Goal: Task Accomplishment & Management: Manage account settings

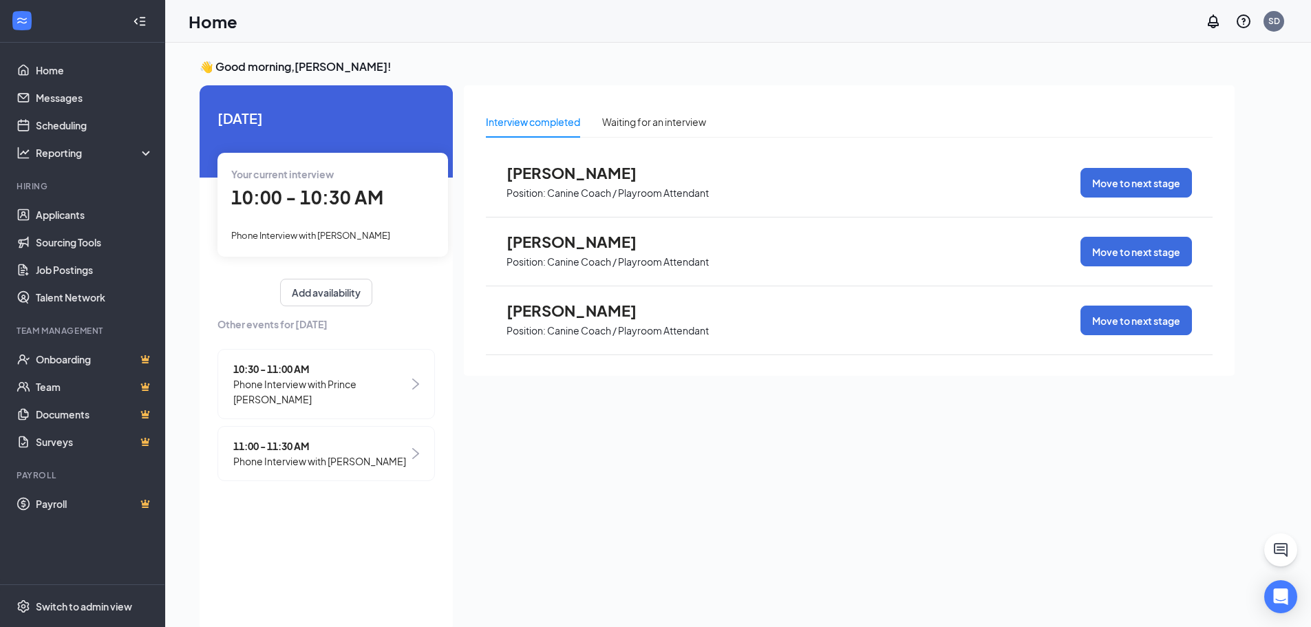
click at [294, 200] on span "10:00 - 10:30 AM" at bounding box center [307, 197] width 152 height 23
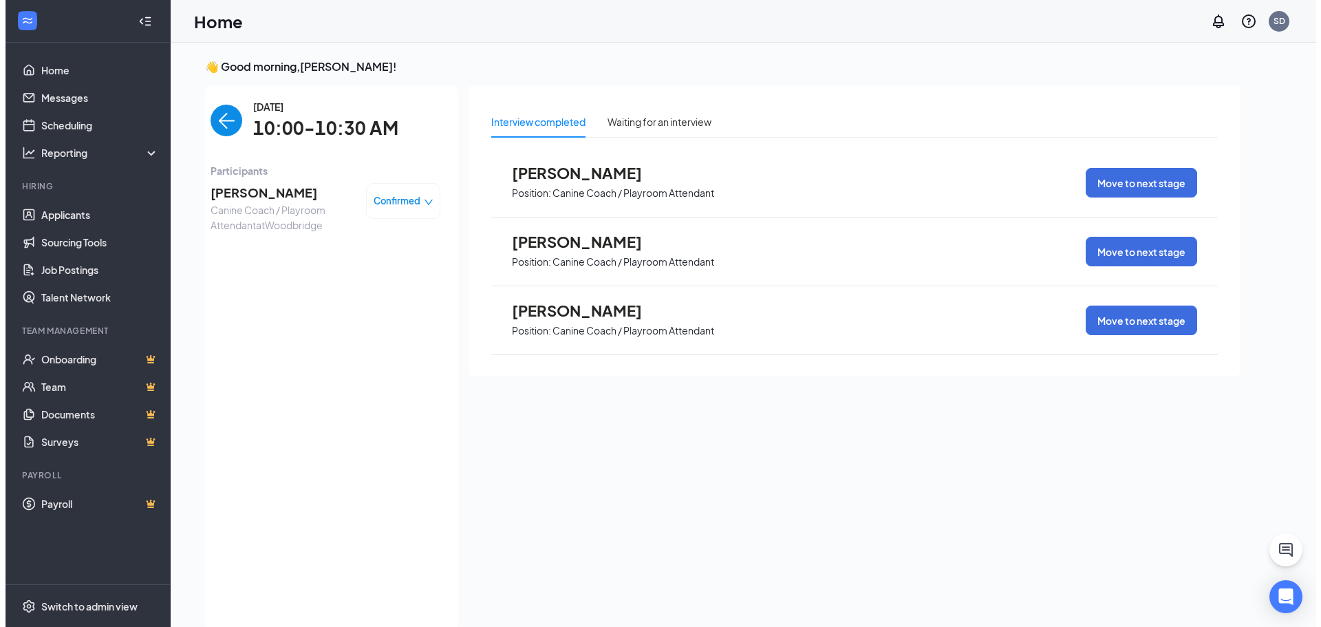
scroll to position [6, 0]
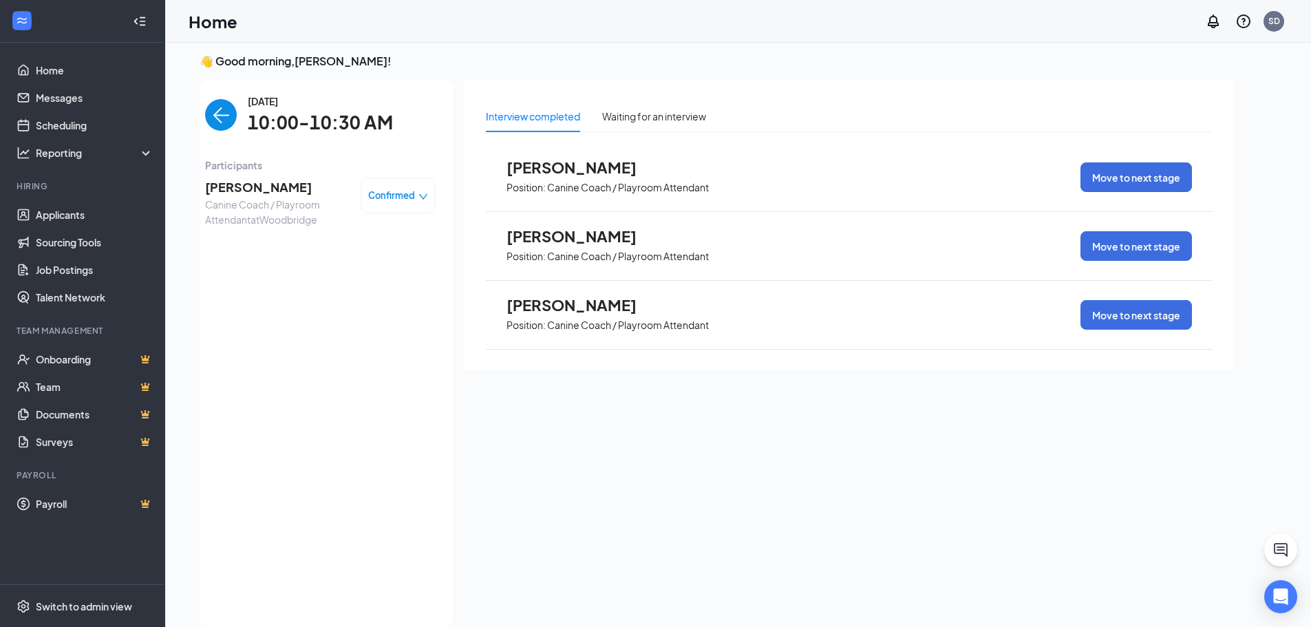
click at [269, 182] on span "[PERSON_NAME]" at bounding box center [277, 187] width 145 height 19
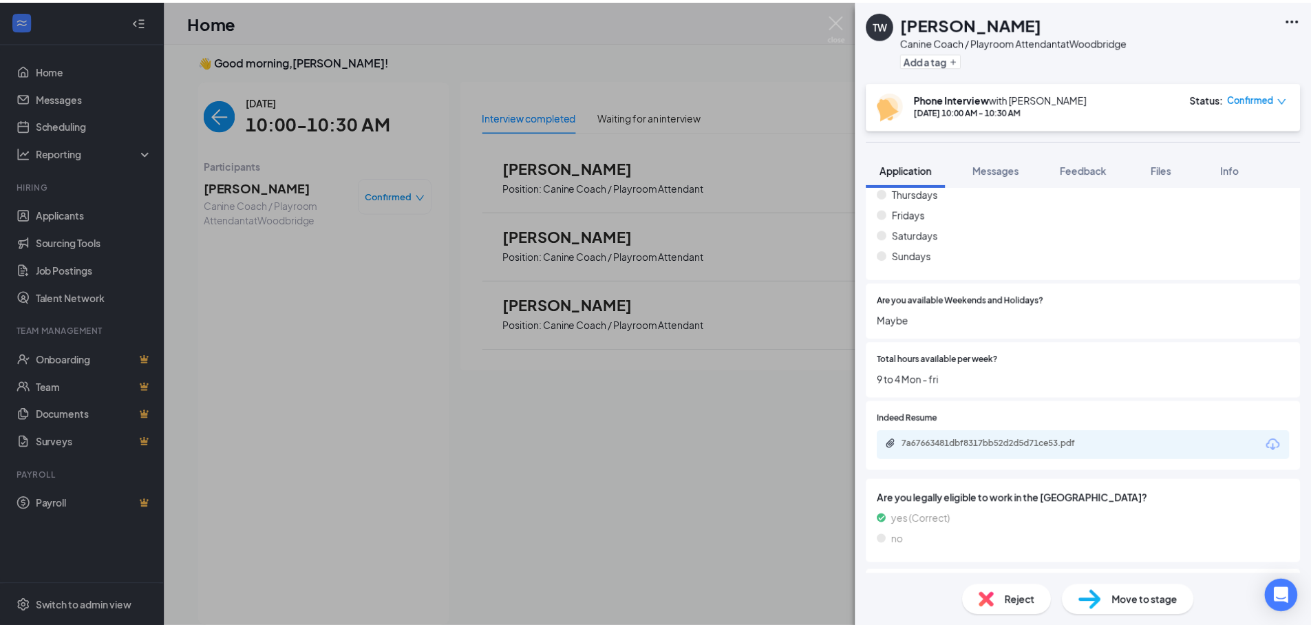
scroll to position [826, 0]
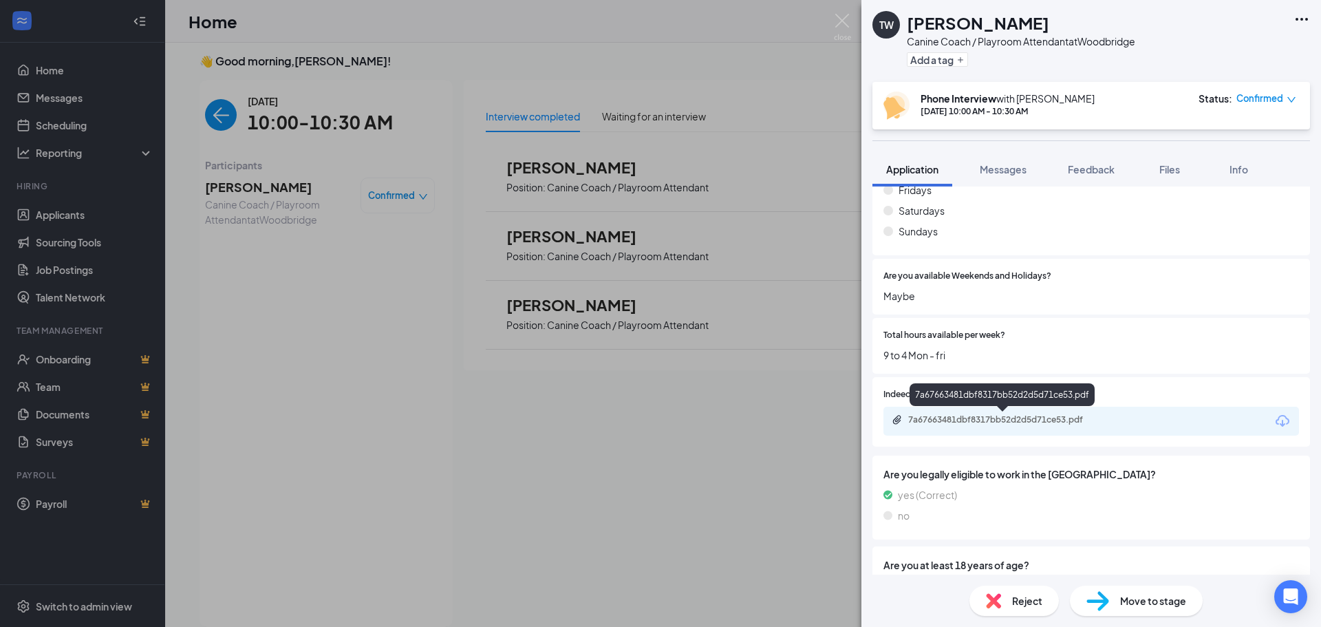
click at [1010, 418] on div "7a67663481dbf8317bb52d2d5d71ce53.pdf" at bounding box center [1005, 419] width 193 height 11
click at [833, 22] on div "TW [PERSON_NAME] Canine Coach / Playroom Attendant at [GEOGRAPHIC_DATA] Add a t…" at bounding box center [660, 313] width 1321 height 627
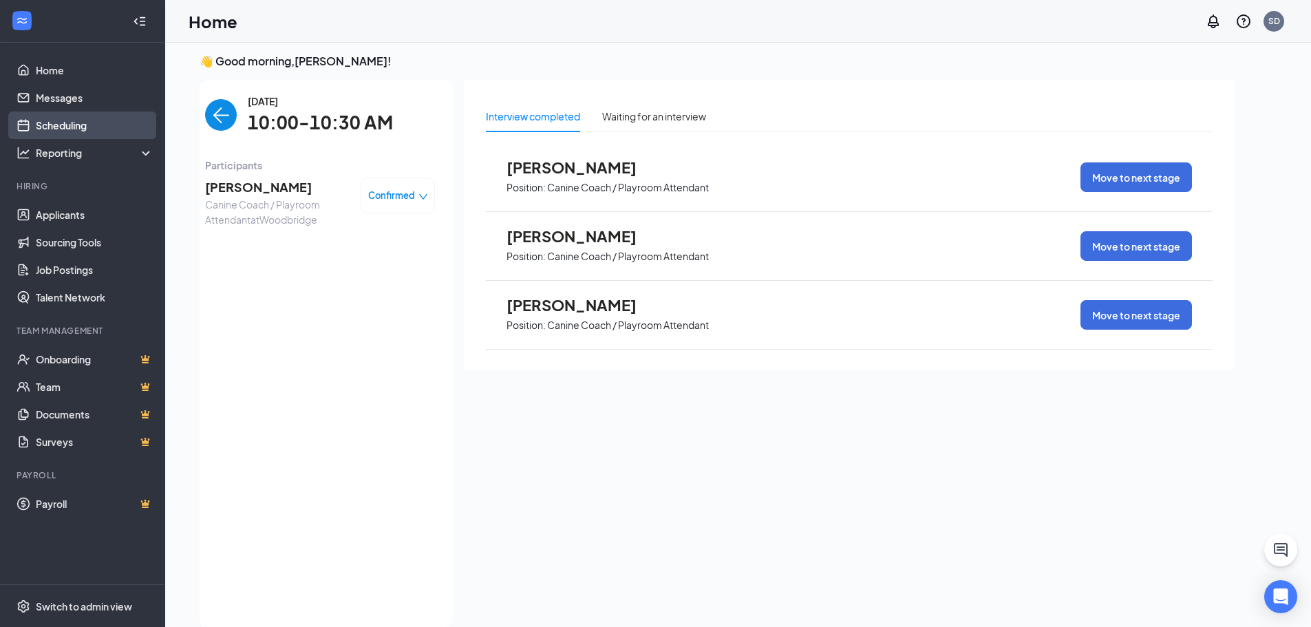
click at [74, 122] on link "Scheduling" at bounding box center [95, 126] width 118 height 28
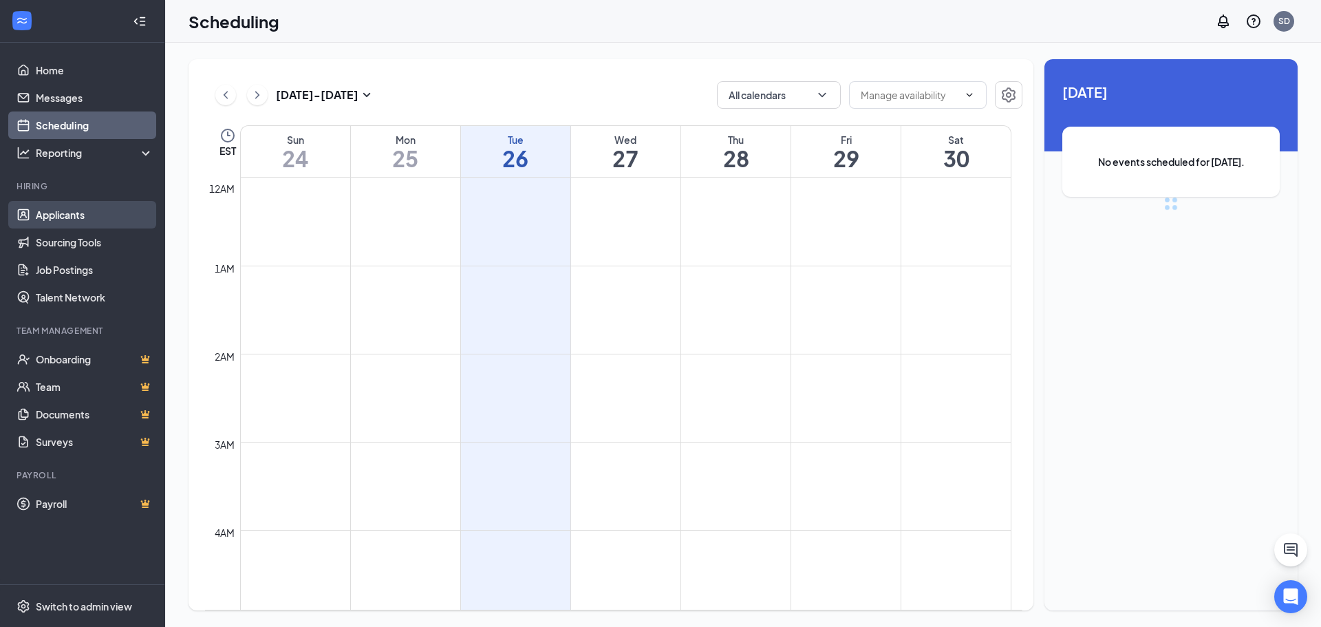
scroll to position [677, 0]
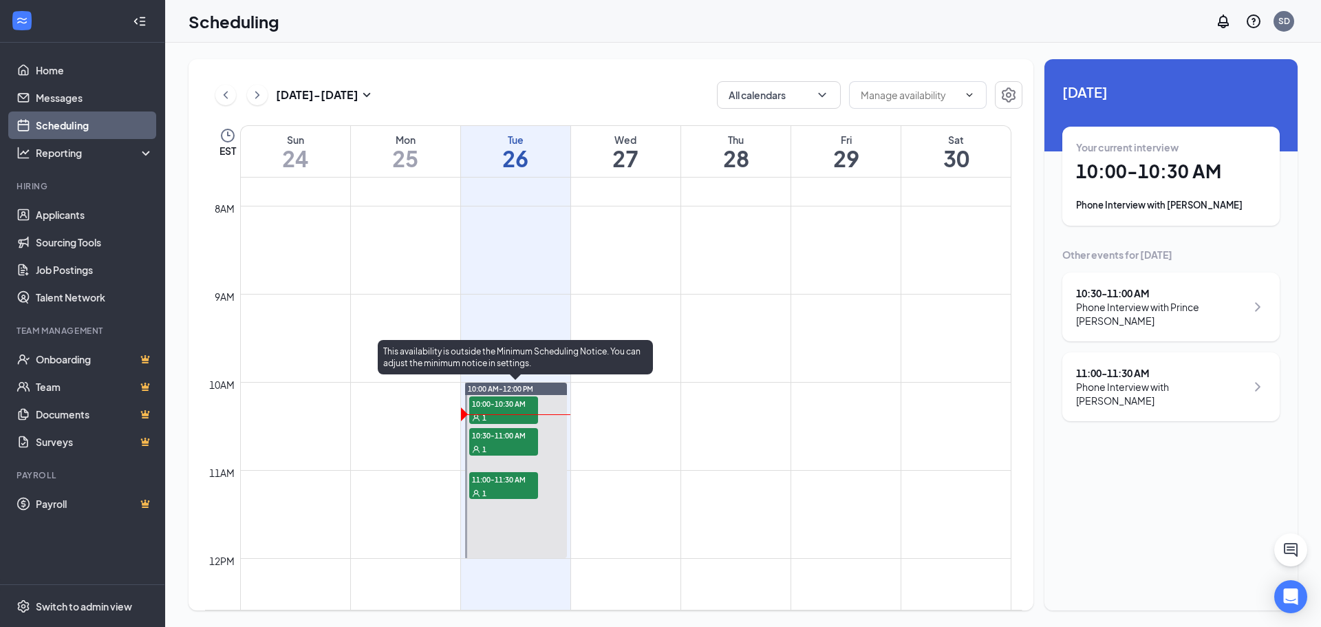
click at [519, 404] on span "10:00-10:30 AM" at bounding box center [503, 403] width 69 height 14
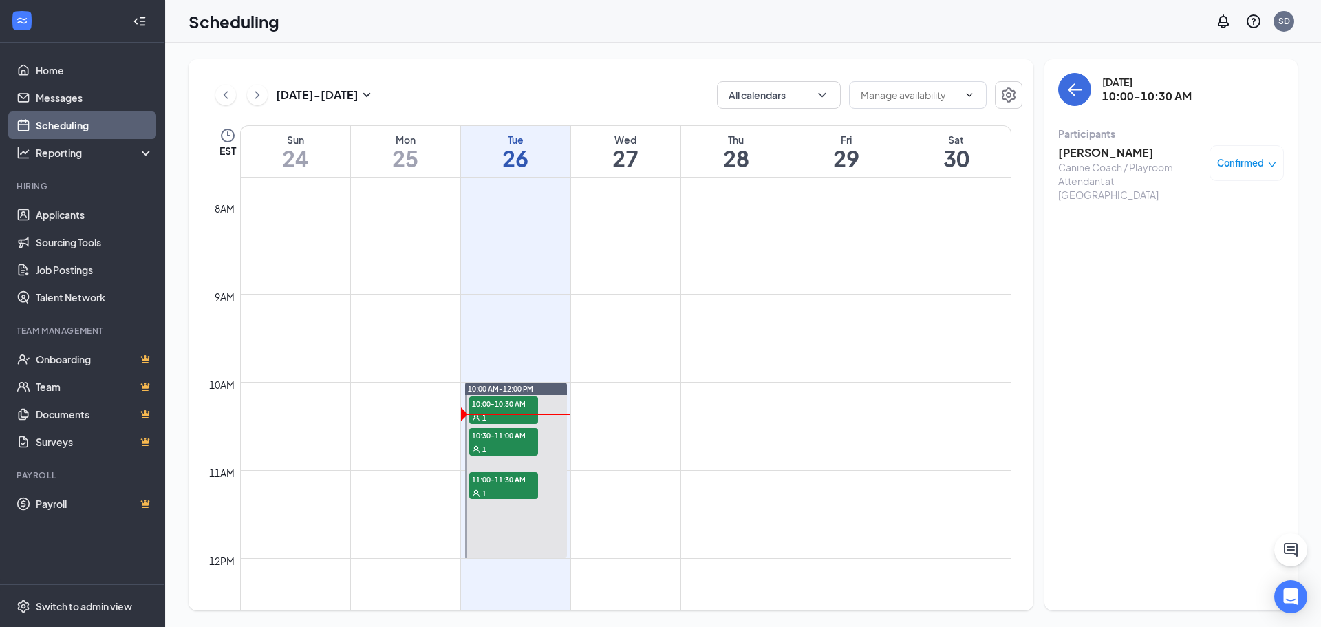
click at [1271, 168] on icon "down" at bounding box center [1273, 165] width 10 height 10
click at [1220, 214] on span "Request Reschedule" at bounding box center [1216, 207] width 94 height 15
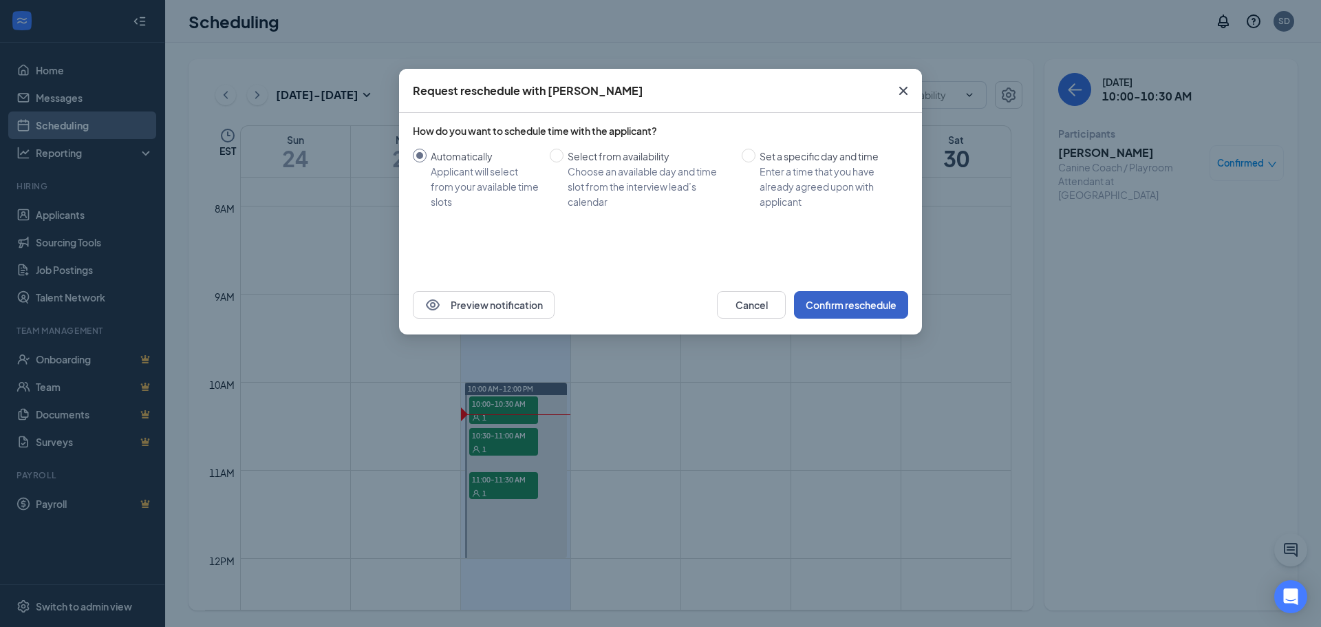
click at [860, 302] on button "Confirm reschedule" at bounding box center [851, 305] width 114 height 28
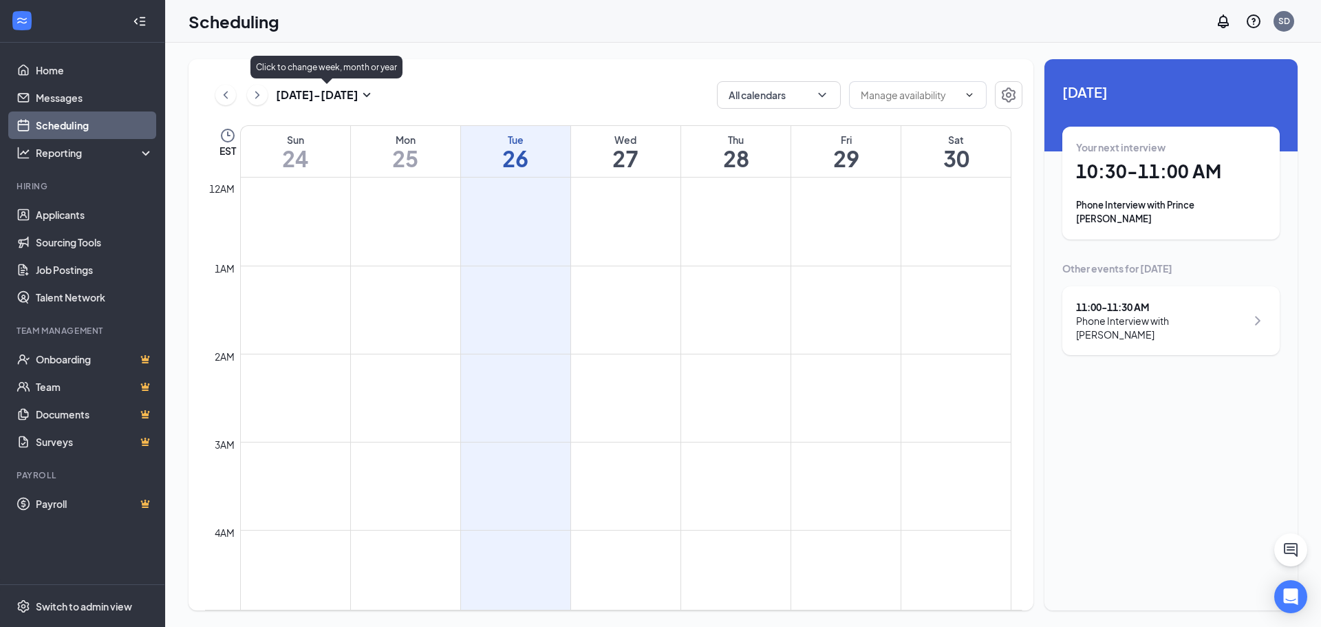
click at [257, 94] on icon "ChevronRight" at bounding box center [258, 95] width 14 height 17
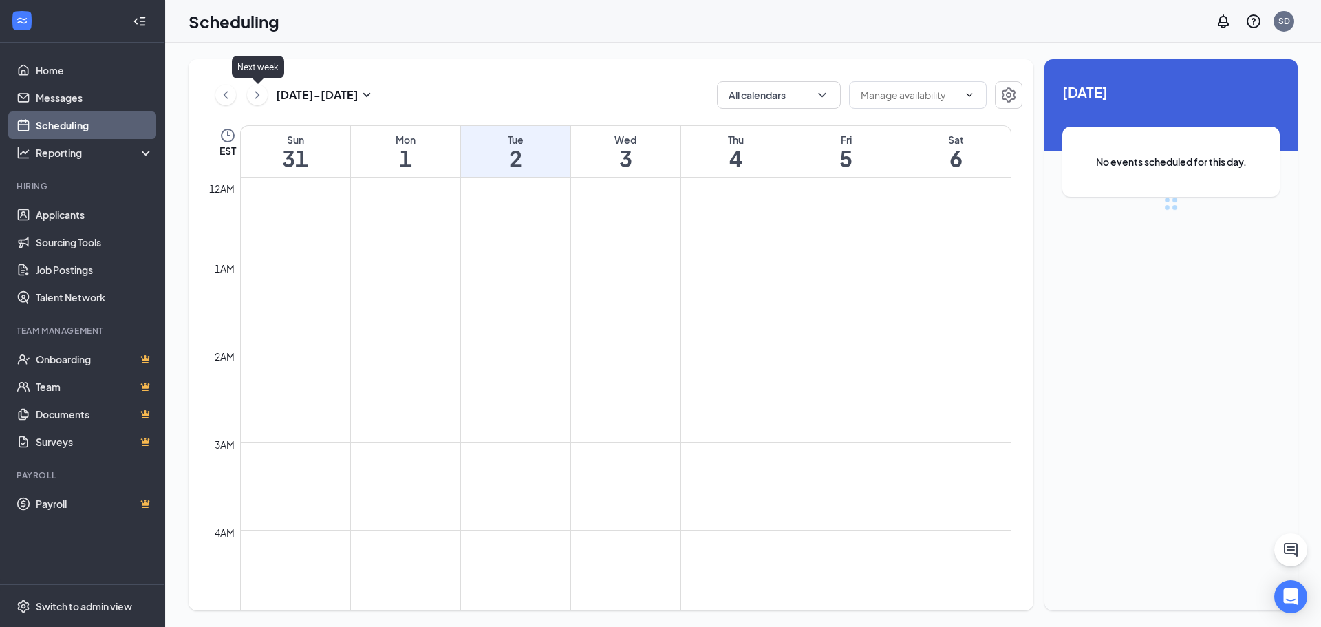
scroll to position [677, 0]
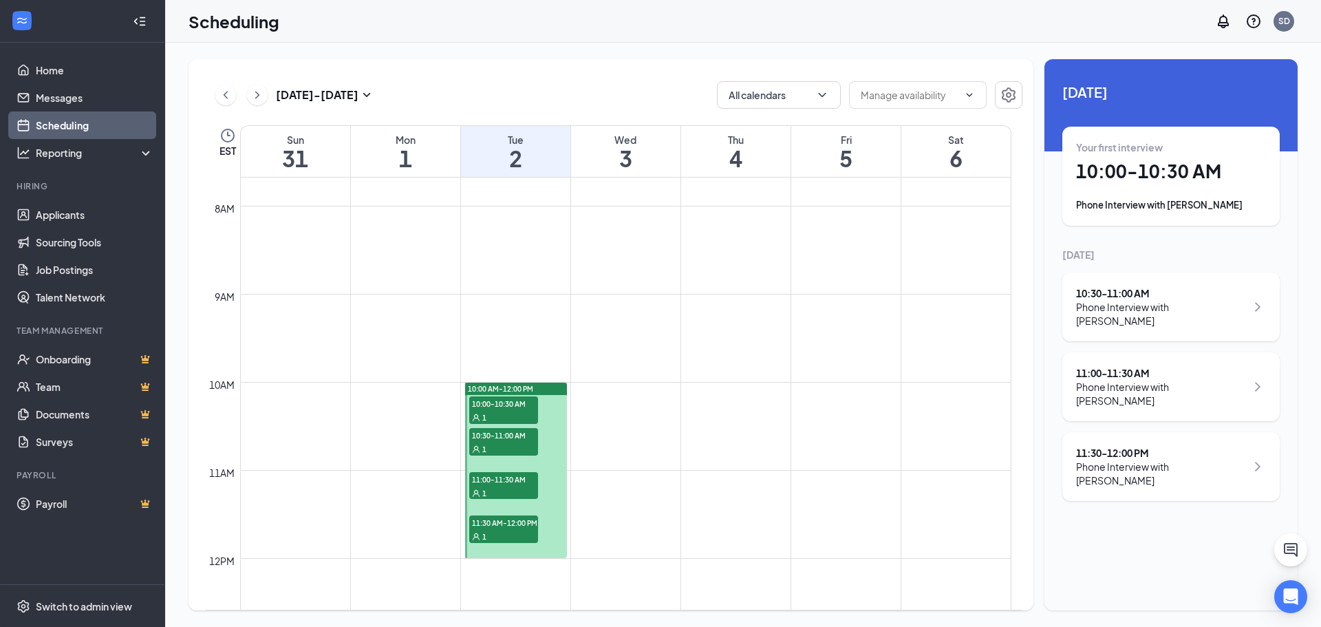
click at [493, 407] on span "10:00-10:30 AM" at bounding box center [503, 403] width 69 height 14
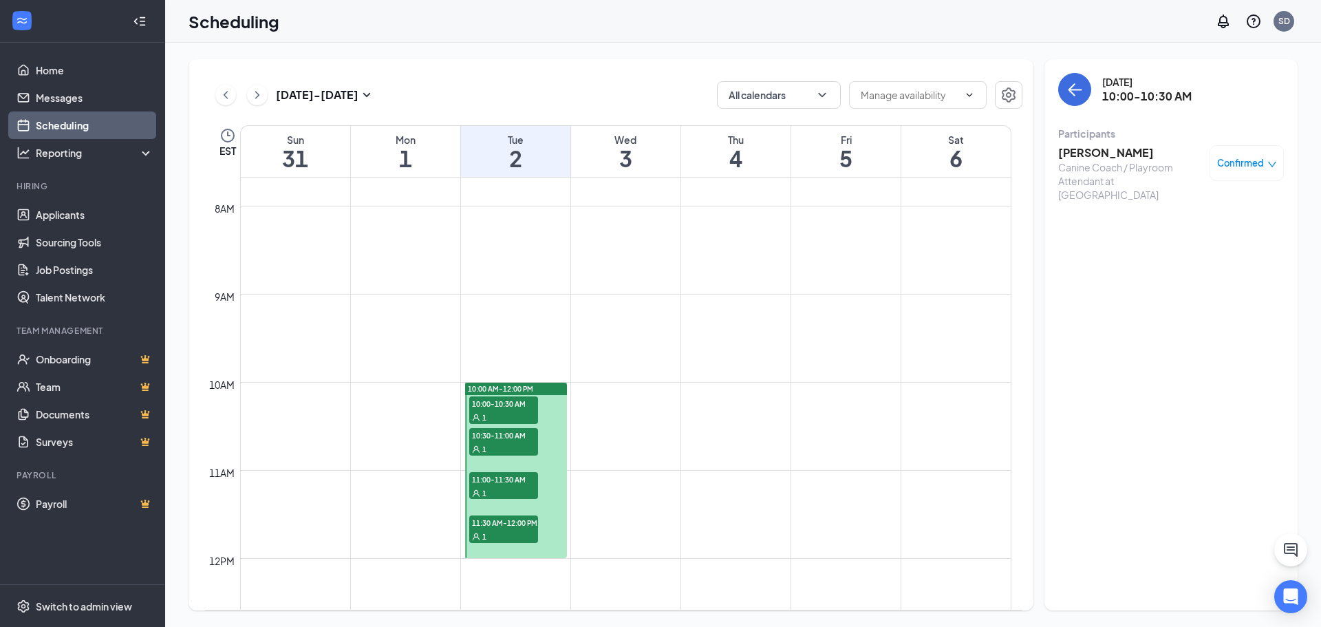
click at [503, 434] on span "10:30-11:00 AM" at bounding box center [503, 435] width 69 height 14
click at [492, 481] on span "11:00-11:30 AM" at bounding box center [503, 479] width 69 height 14
click at [487, 527] on span "11:30 AM-12:00 PM" at bounding box center [503, 523] width 69 height 14
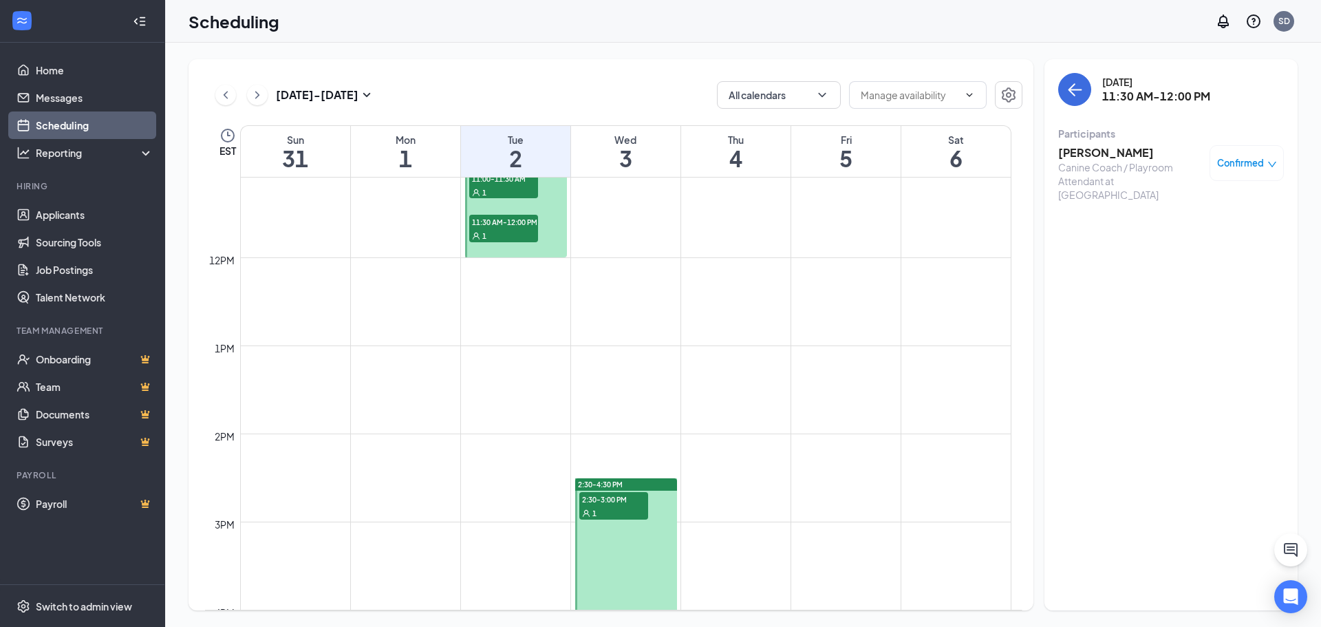
scroll to position [1021, 0]
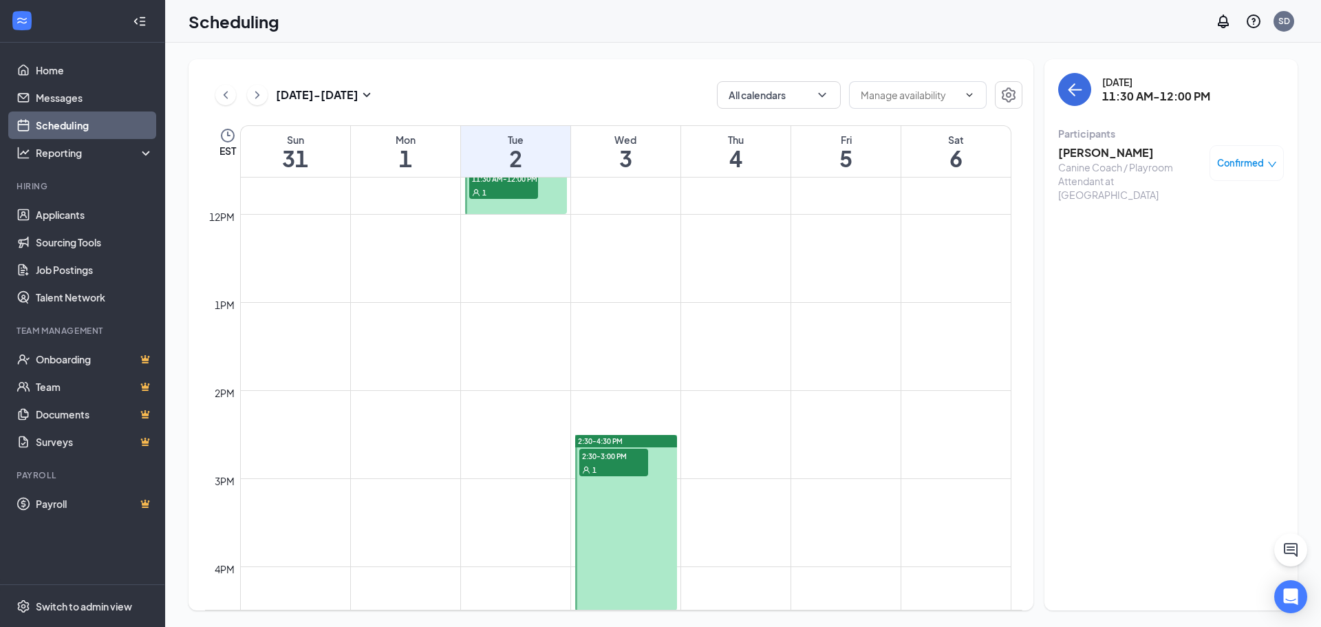
click at [628, 456] on span "2:30-3:00 PM" at bounding box center [614, 456] width 69 height 14
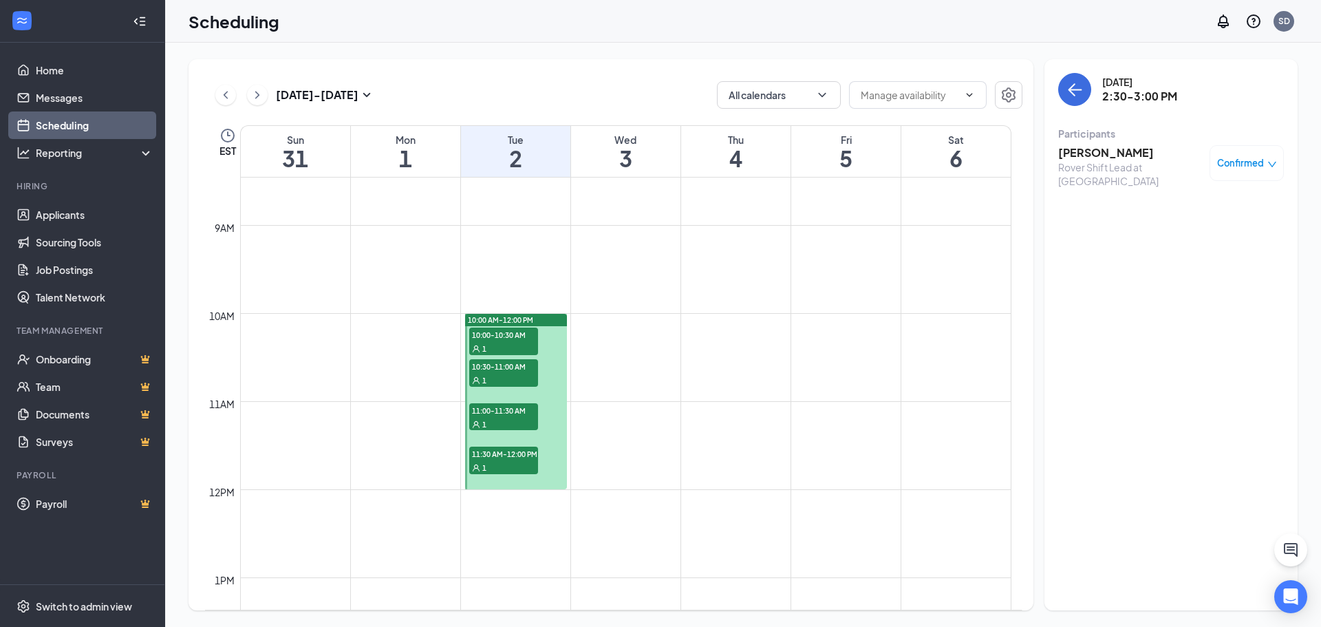
click at [530, 350] on div "1" at bounding box center [503, 348] width 69 height 14
click at [221, 94] on icon "ChevronLeft" at bounding box center [226, 95] width 14 height 17
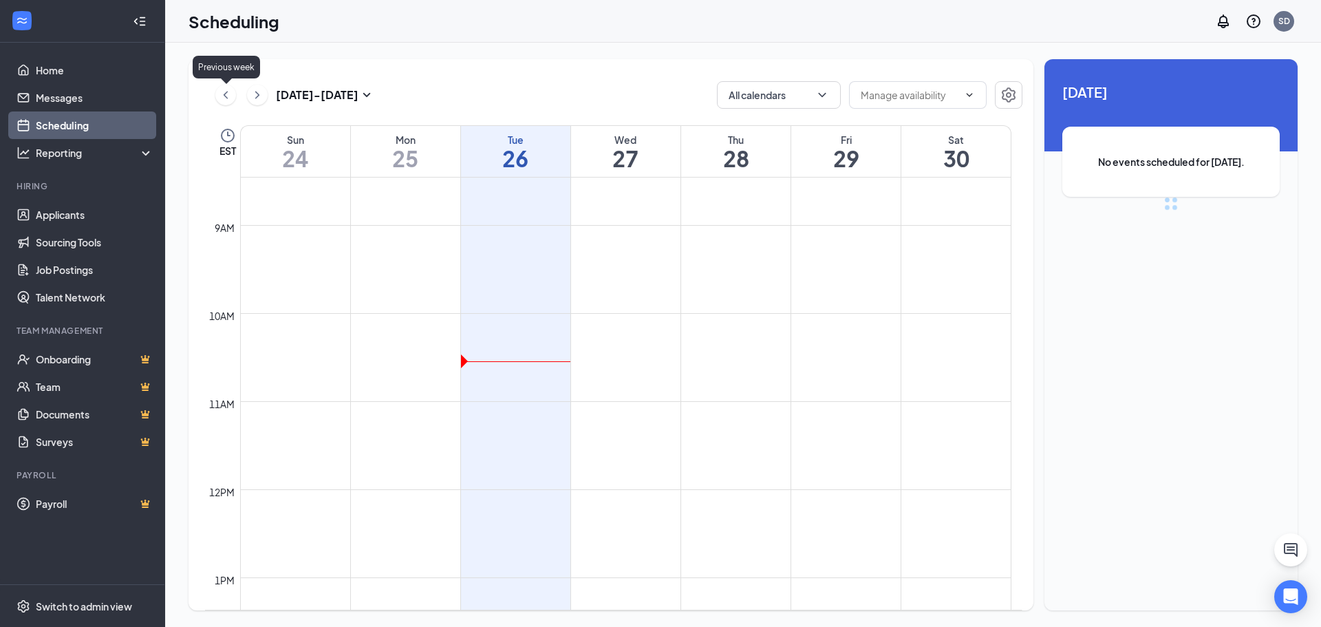
scroll to position [677, 0]
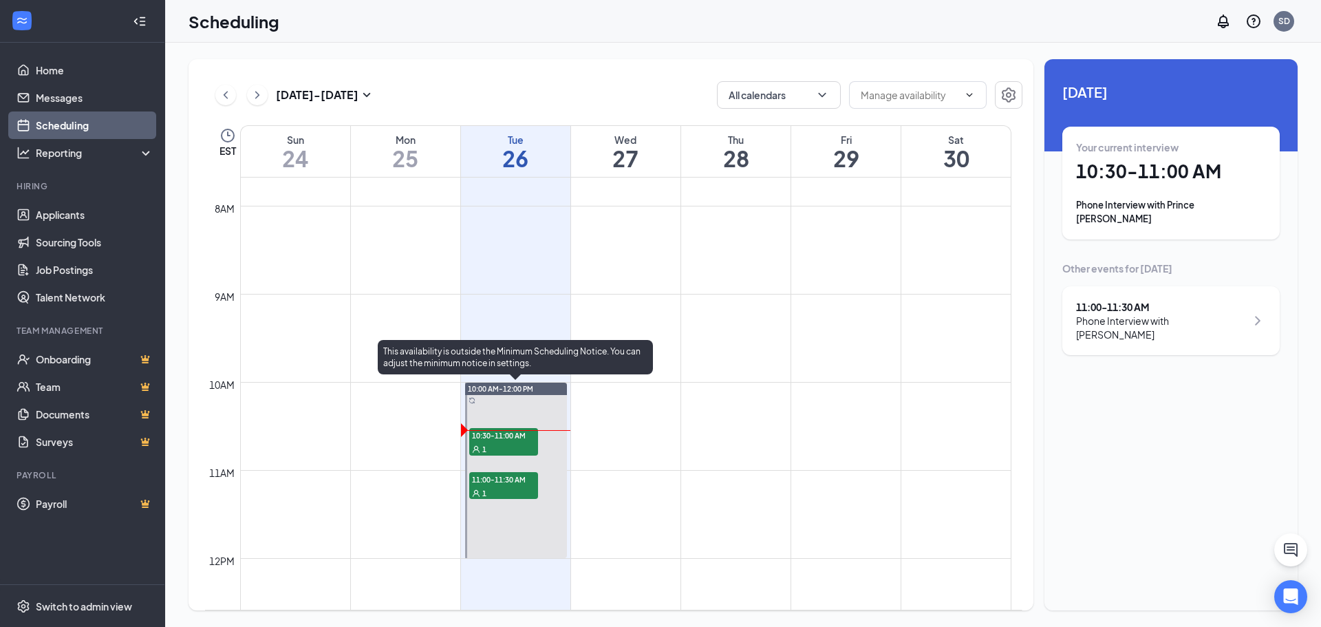
click at [512, 435] on span "10:30-11:00 AM" at bounding box center [503, 435] width 69 height 14
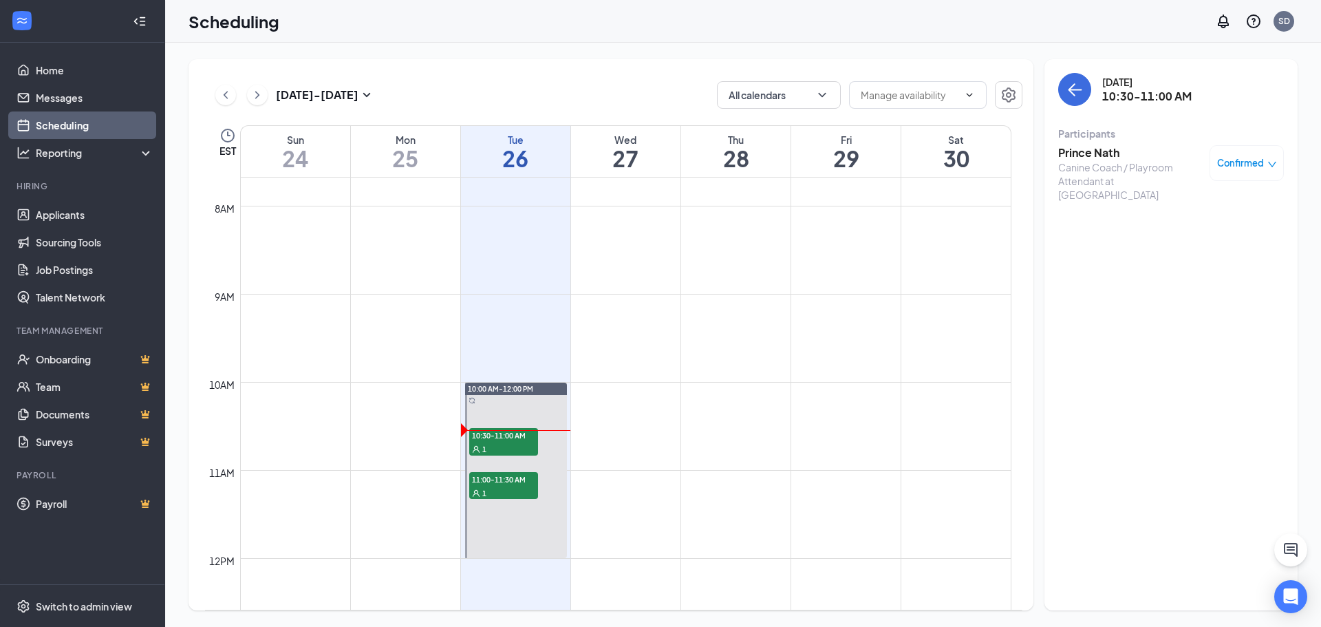
click at [1096, 147] on h3 "Prince Nath" at bounding box center [1131, 152] width 145 height 15
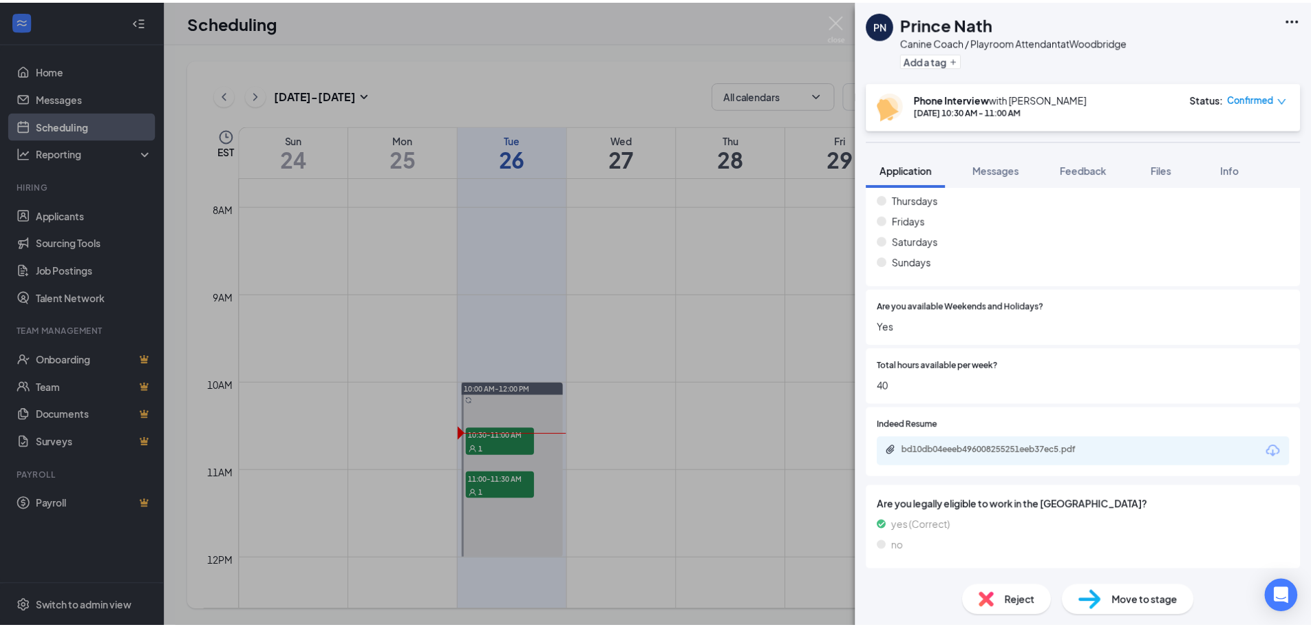
scroll to position [826, 0]
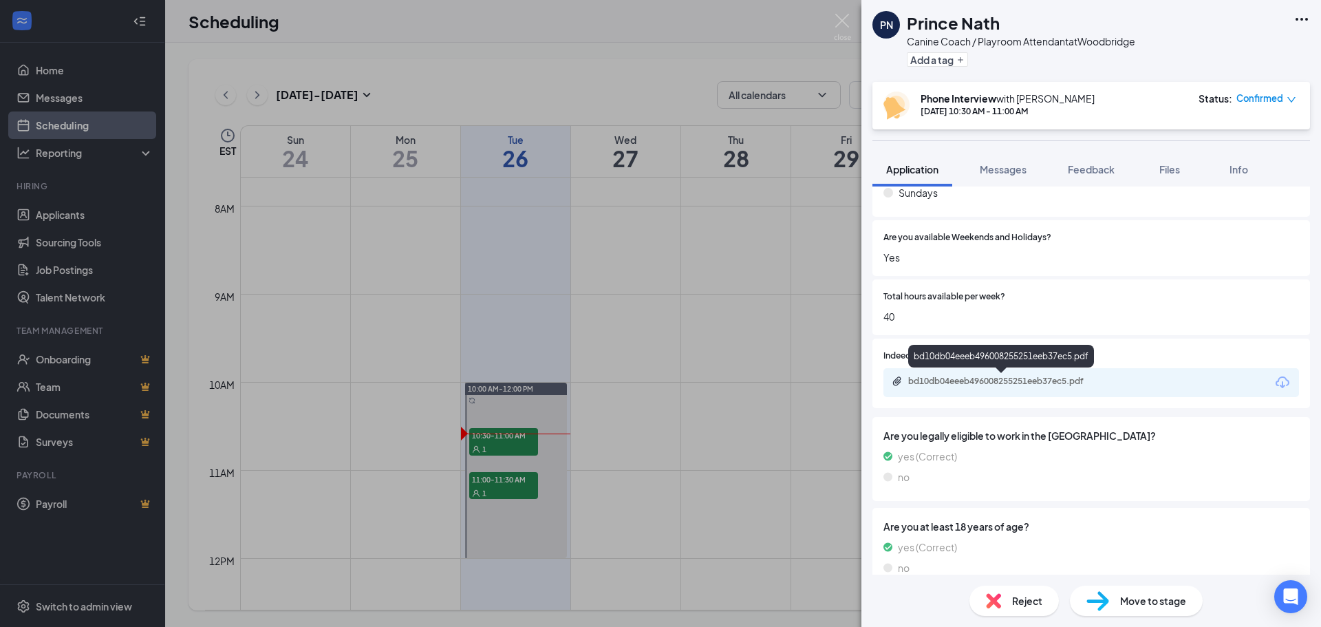
click at [1044, 381] on div "bd10db04eeeb496008255251eeb37ec5.pdf" at bounding box center [1005, 381] width 193 height 11
click at [845, 20] on img at bounding box center [842, 27] width 17 height 27
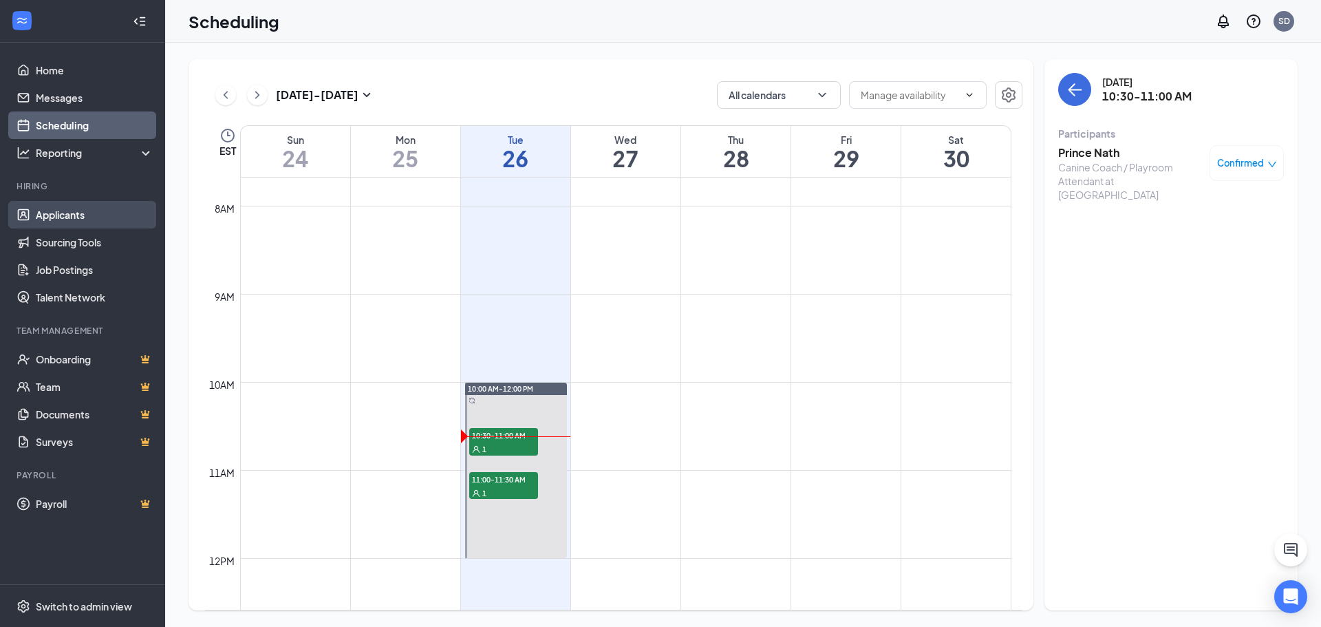
click at [92, 206] on link "Applicants" at bounding box center [95, 215] width 118 height 28
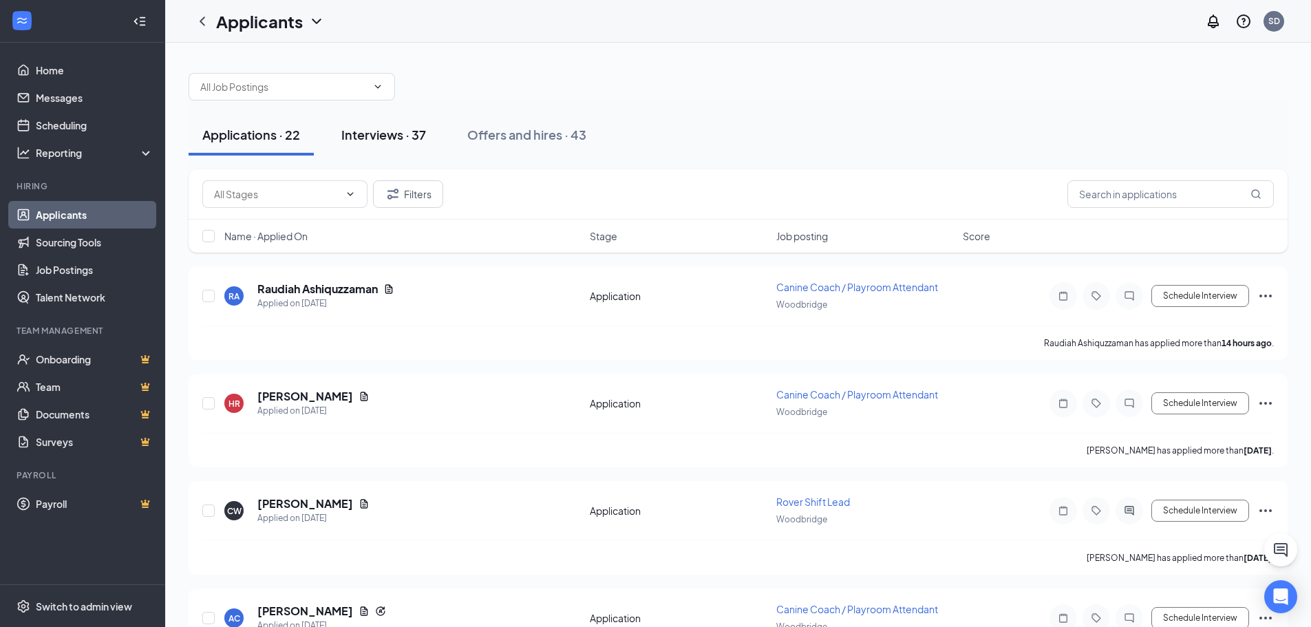
click at [378, 141] on div "Interviews · 37" at bounding box center [383, 134] width 85 height 17
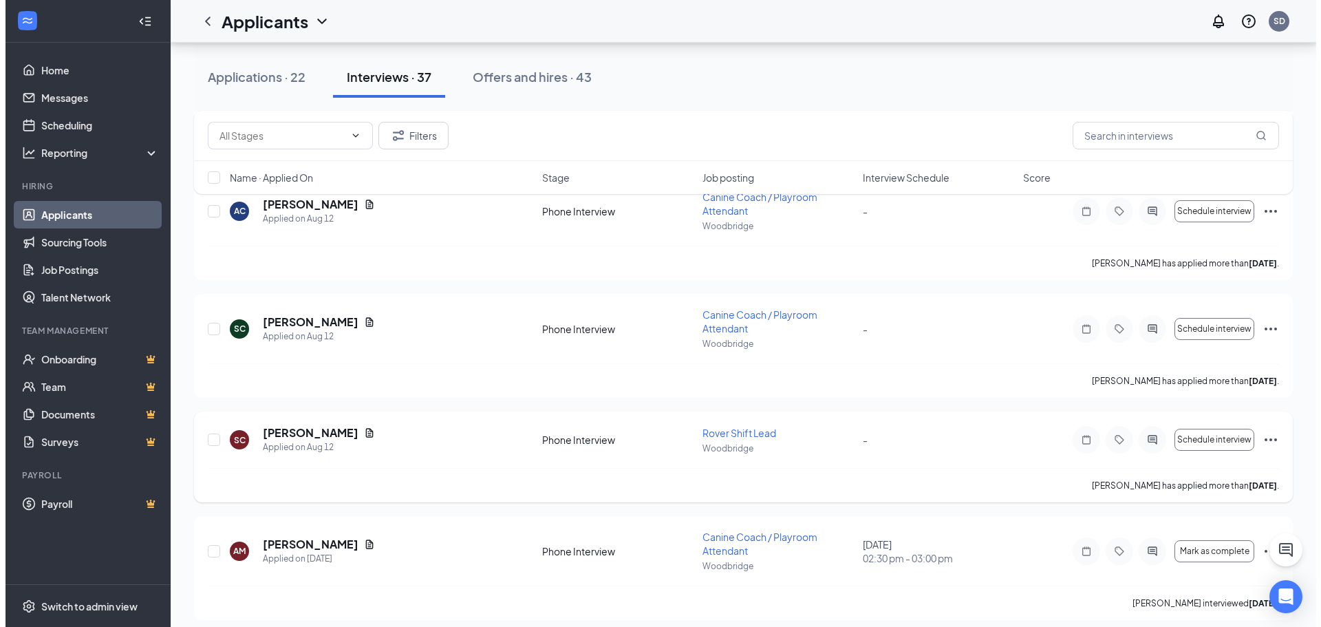
scroll to position [1308, 0]
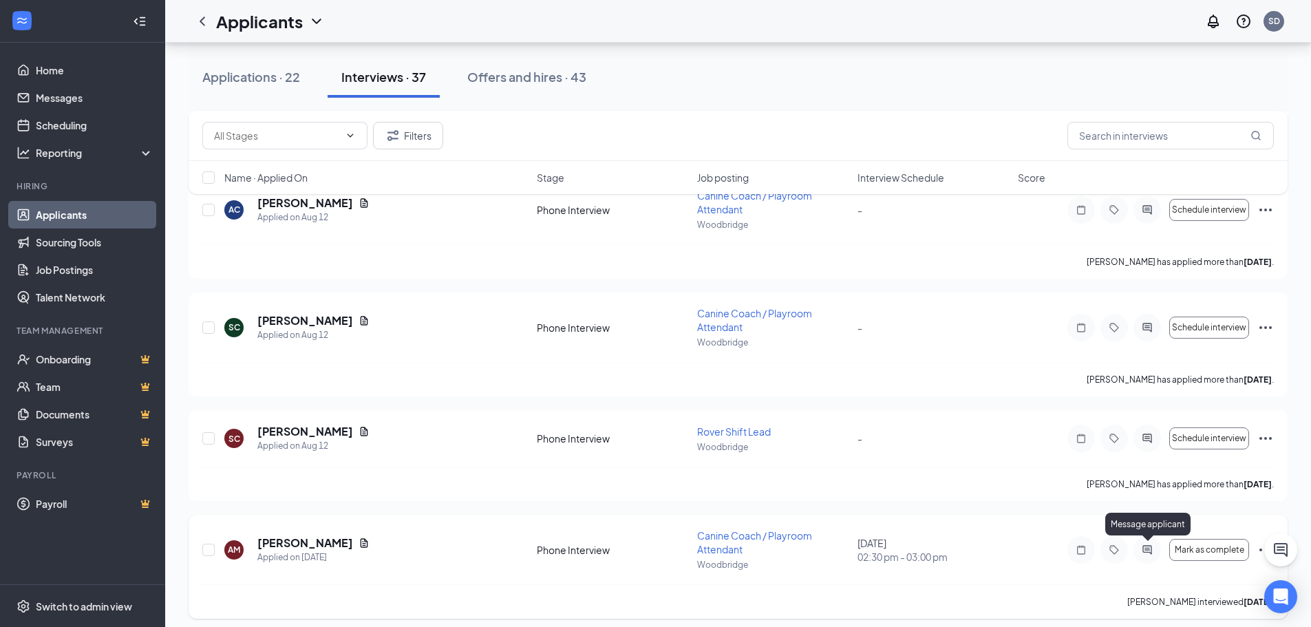
click at [1145, 551] on icon "ActiveChat" at bounding box center [1147, 549] width 17 height 11
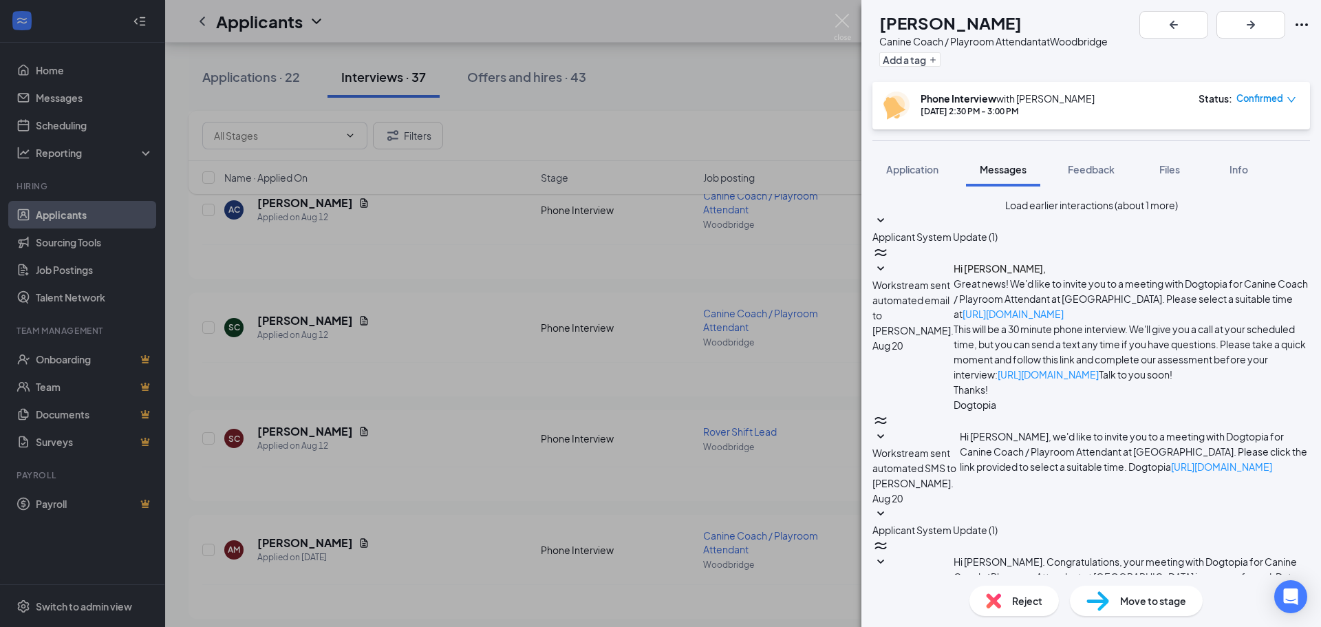
scroll to position [503, 0]
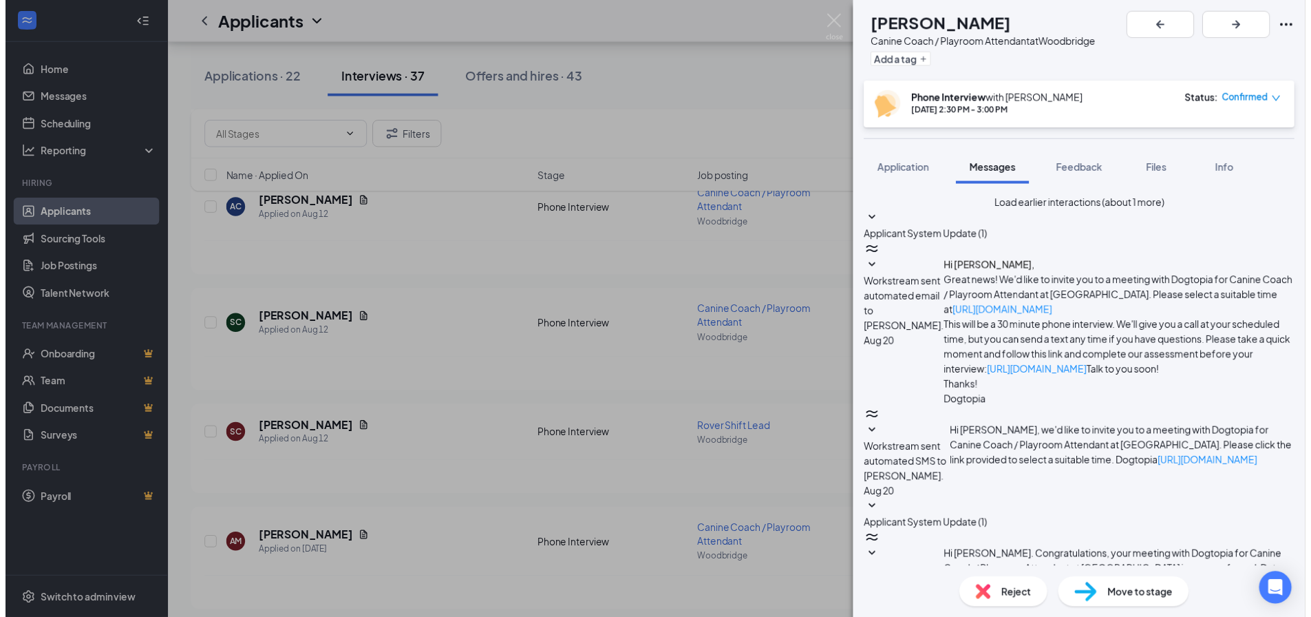
scroll to position [503, 0]
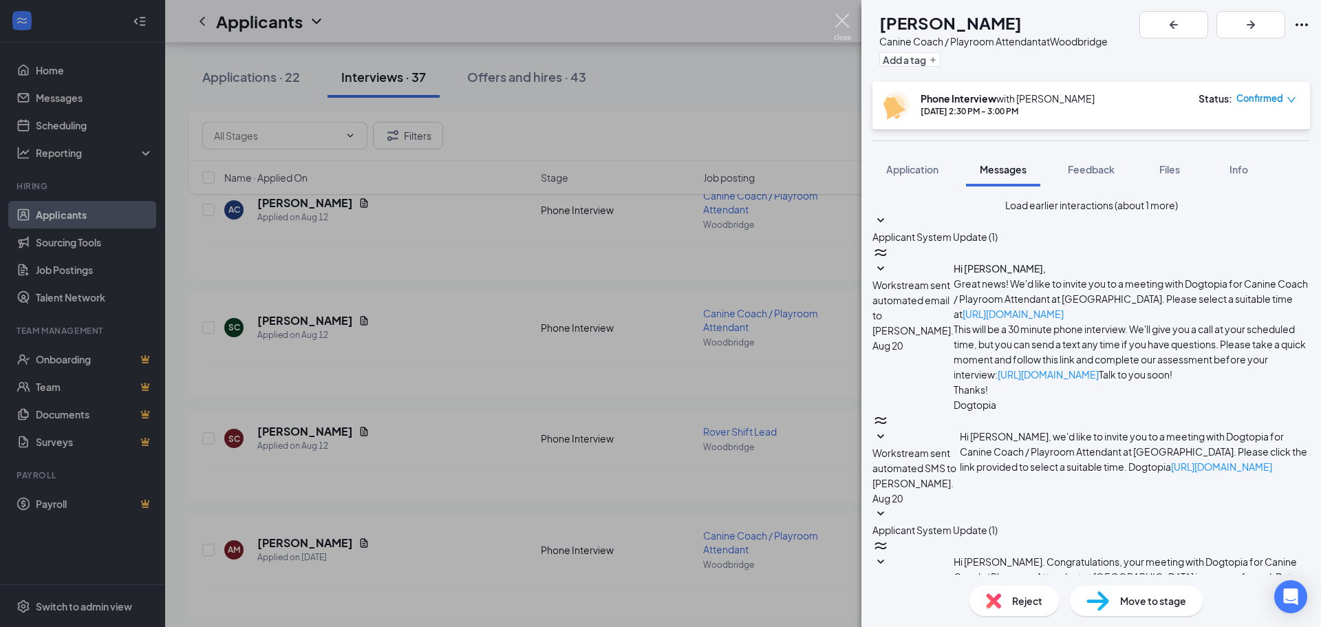
click at [845, 21] on img at bounding box center [842, 27] width 17 height 27
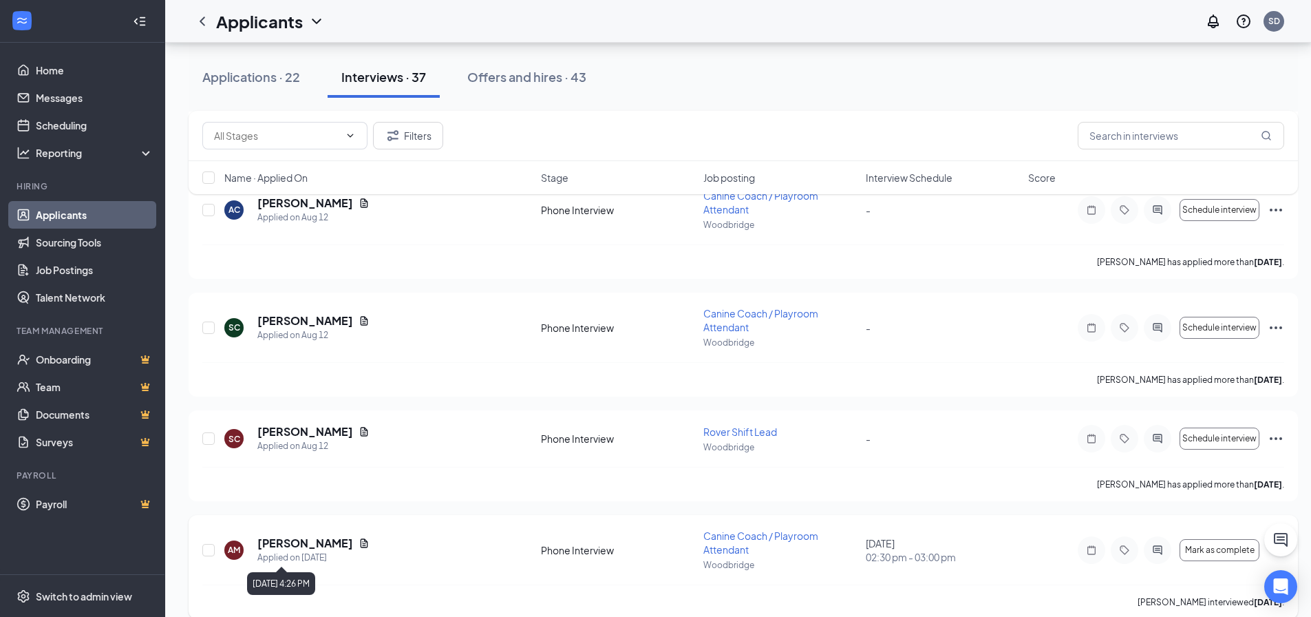
click at [311, 551] on div "Applied on [DATE]" at bounding box center [313, 558] width 112 height 14
click at [318, 546] on h5 "[PERSON_NAME]" at bounding box center [305, 542] width 96 height 15
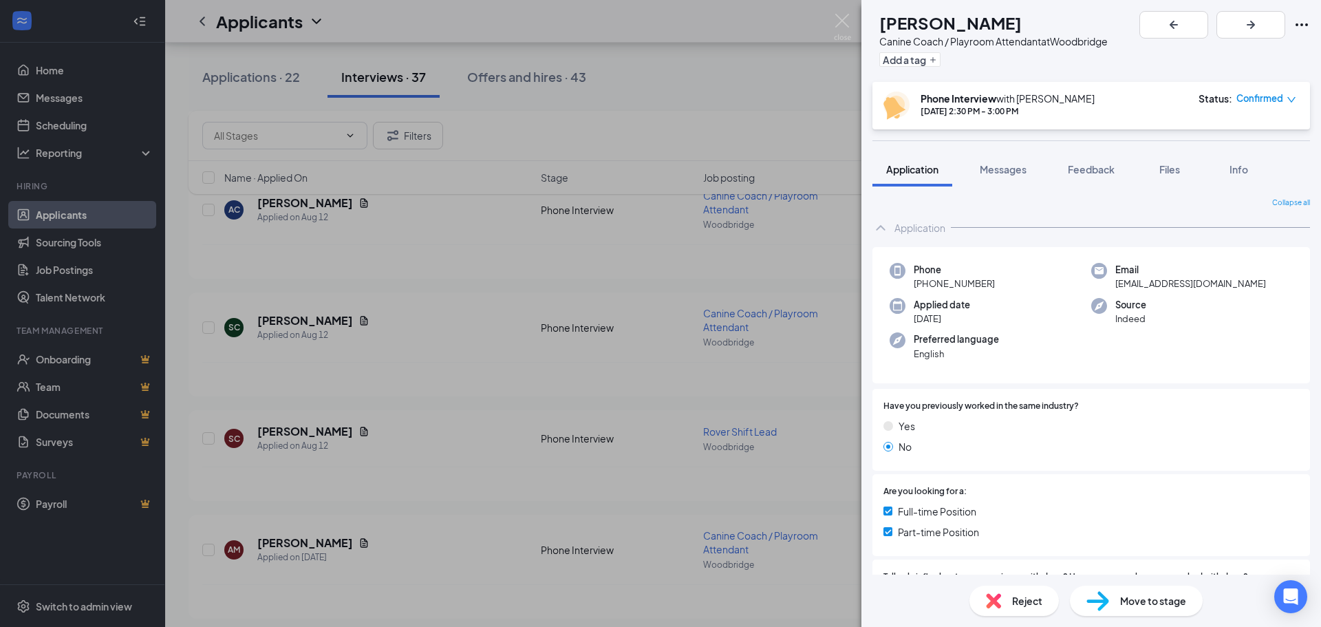
click at [855, 25] on div "AM [PERSON_NAME] Canine Coach / Playroom Attendant at [GEOGRAPHIC_DATA] Add a t…" at bounding box center [660, 313] width 1321 height 627
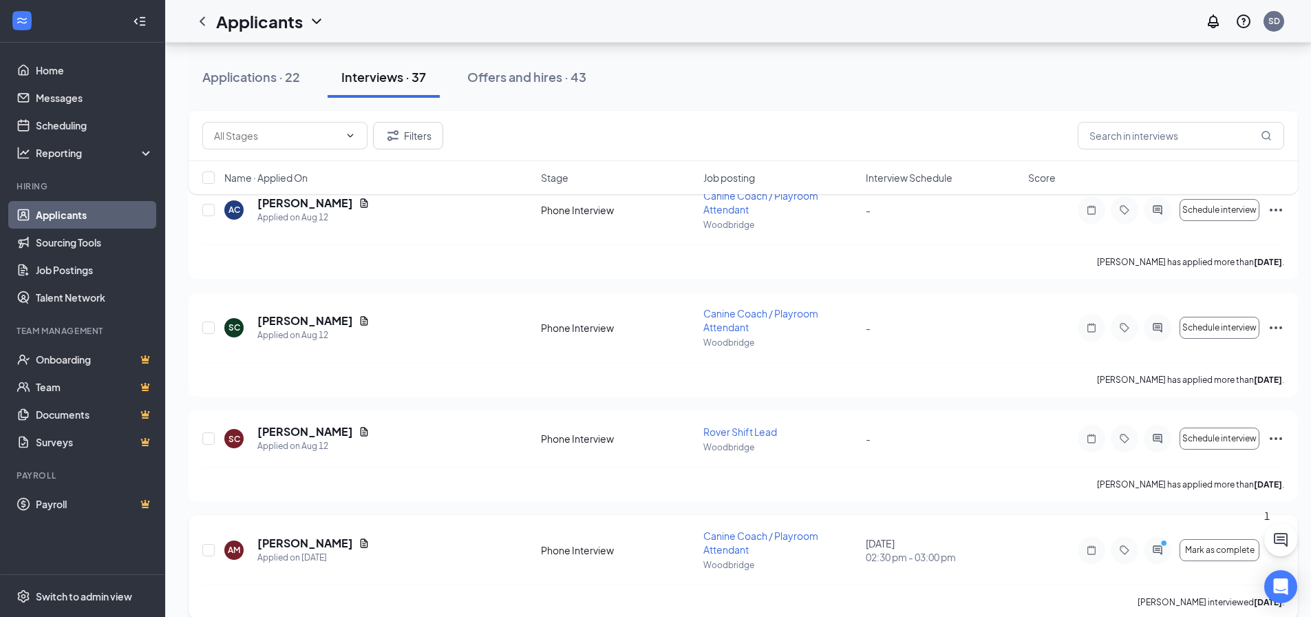
drag, startPoint x: 1050, startPoint y: 577, endPoint x: 1037, endPoint y: 591, distance: 19.0
click at [1050, 577] on div "AM [PERSON_NAME] Applied on [DATE] Phone Interview Canine Coach / Playroom Atte…" at bounding box center [743, 557] width 1082 height 56
click at [1039, 598] on div "[PERSON_NAME] interviewed [DATE] ." at bounding box center [743, 601] width 1082 height 34
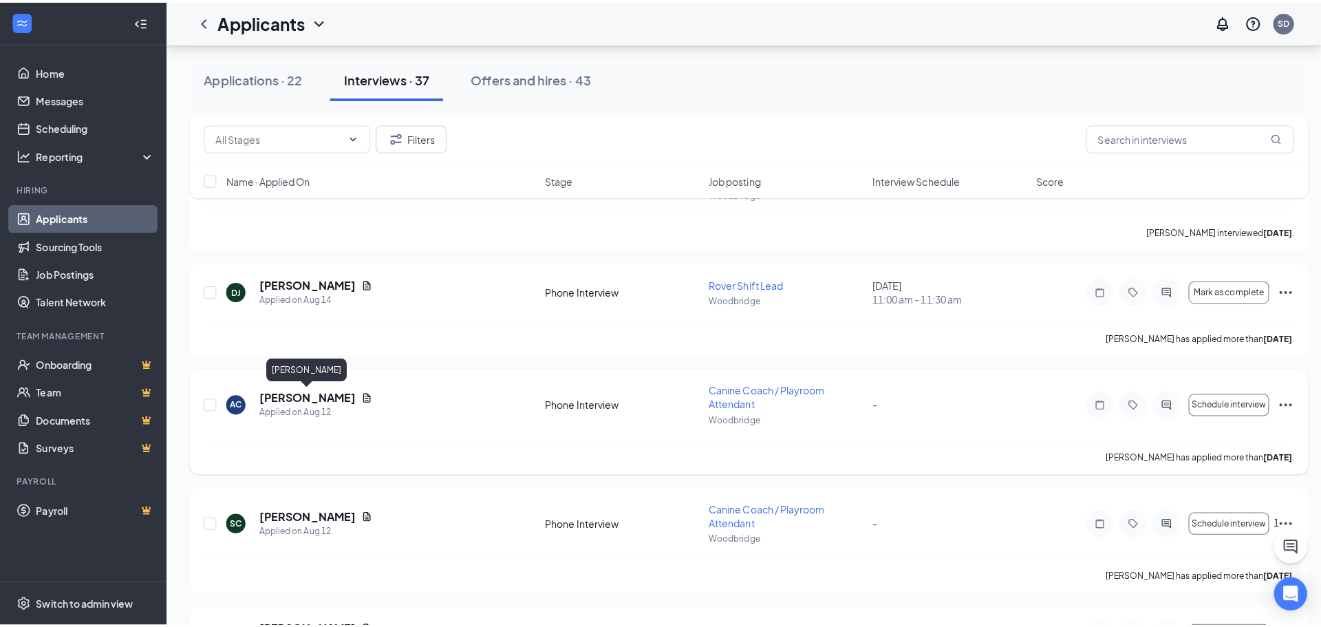
scroll to position [1032, 0]
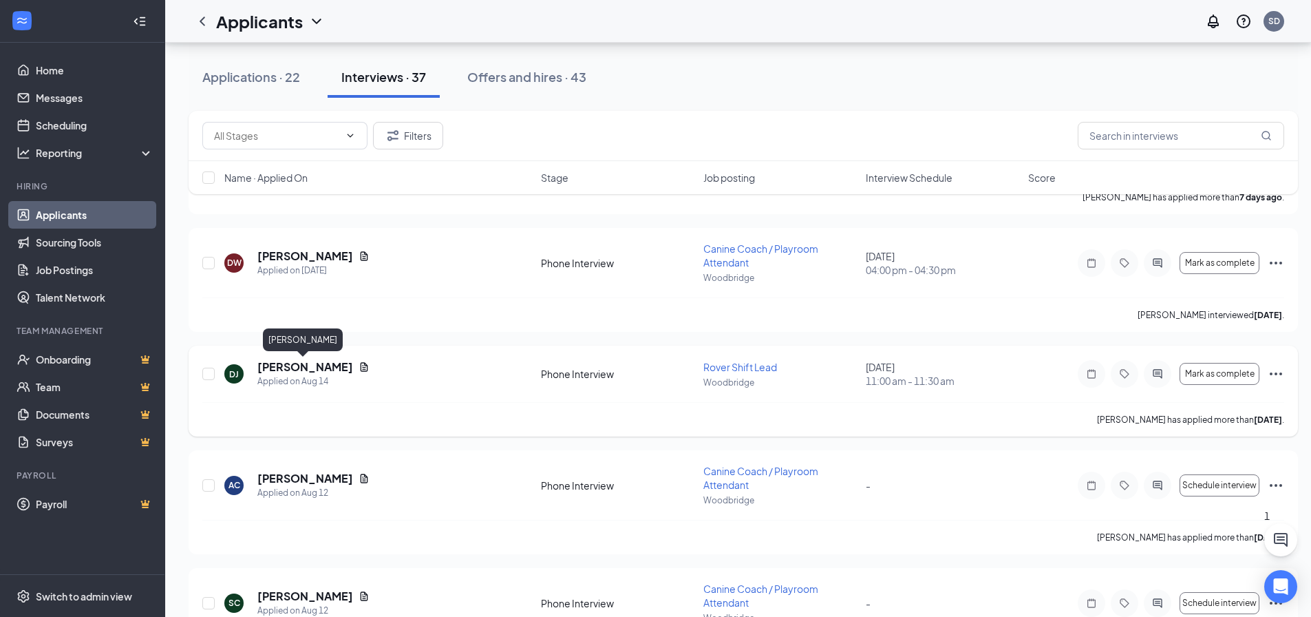
click at [315, 363] on h5 "[PERSON_NAME]" at bounding box center [305, 366] width 96 height 15
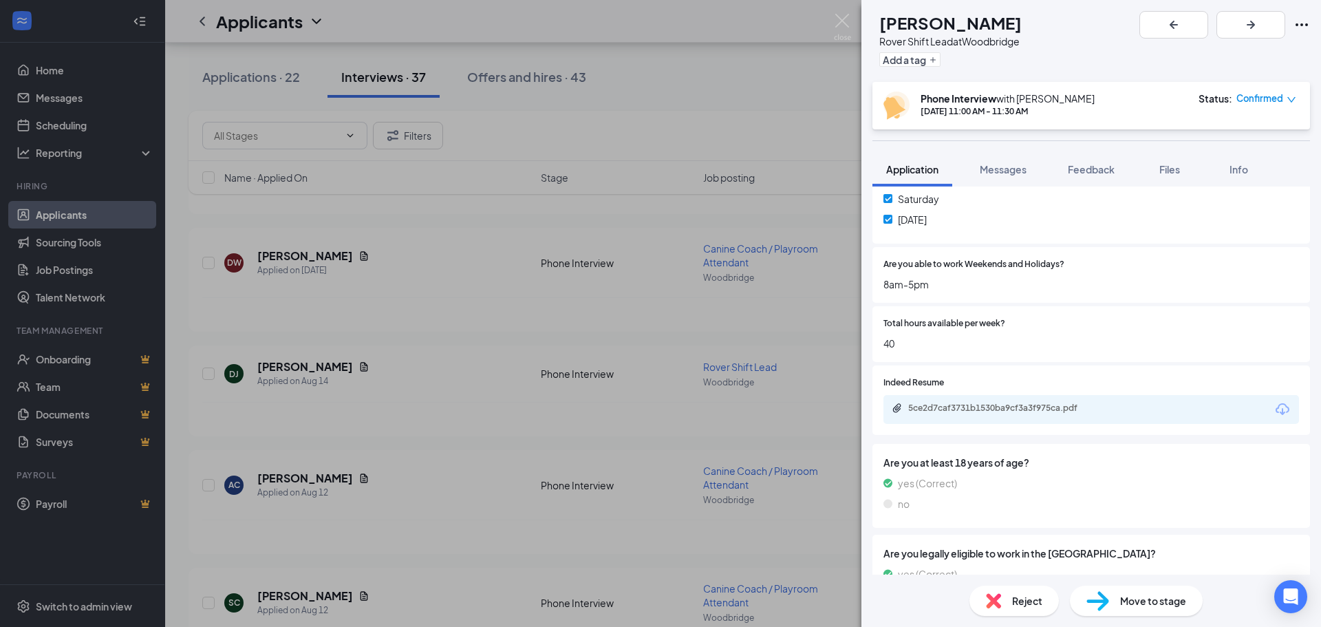
scroll to position [895, 0]
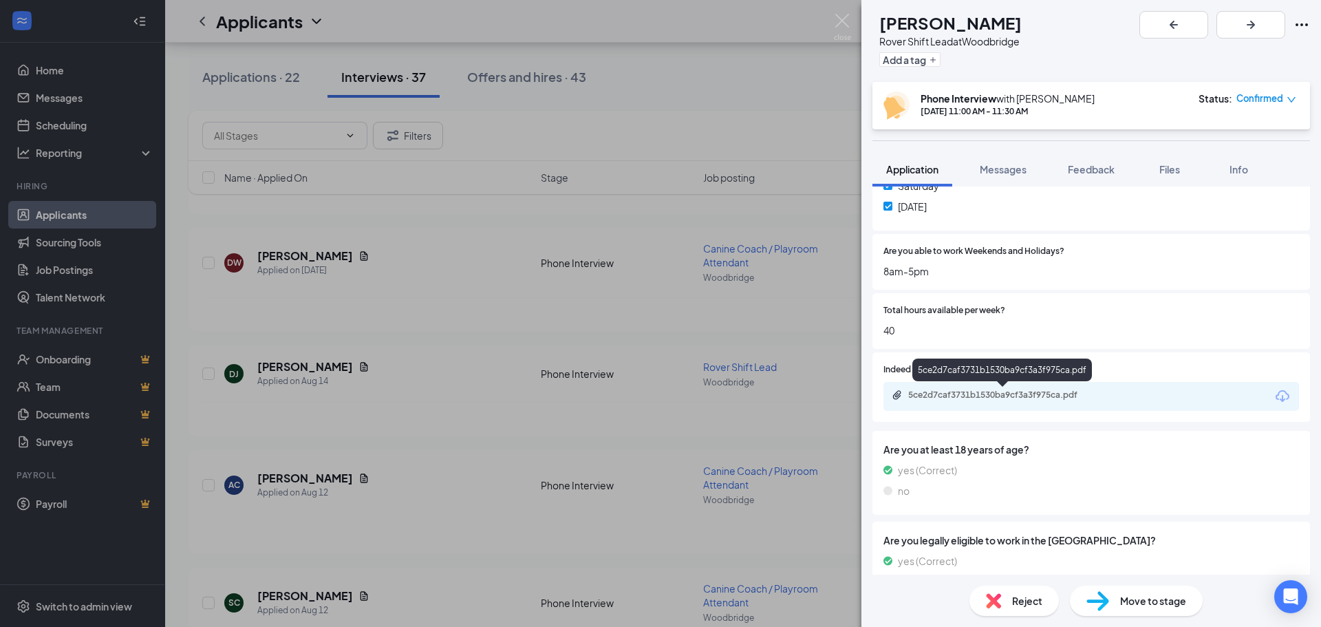
click at [988, 401] on div "5ce2d7caf3731b1530ba9cf3a3f975ca.pdf" at bounding box center [1005, 395] width 193 height 11
